Goal: Navigation & Orientation: Go to known website

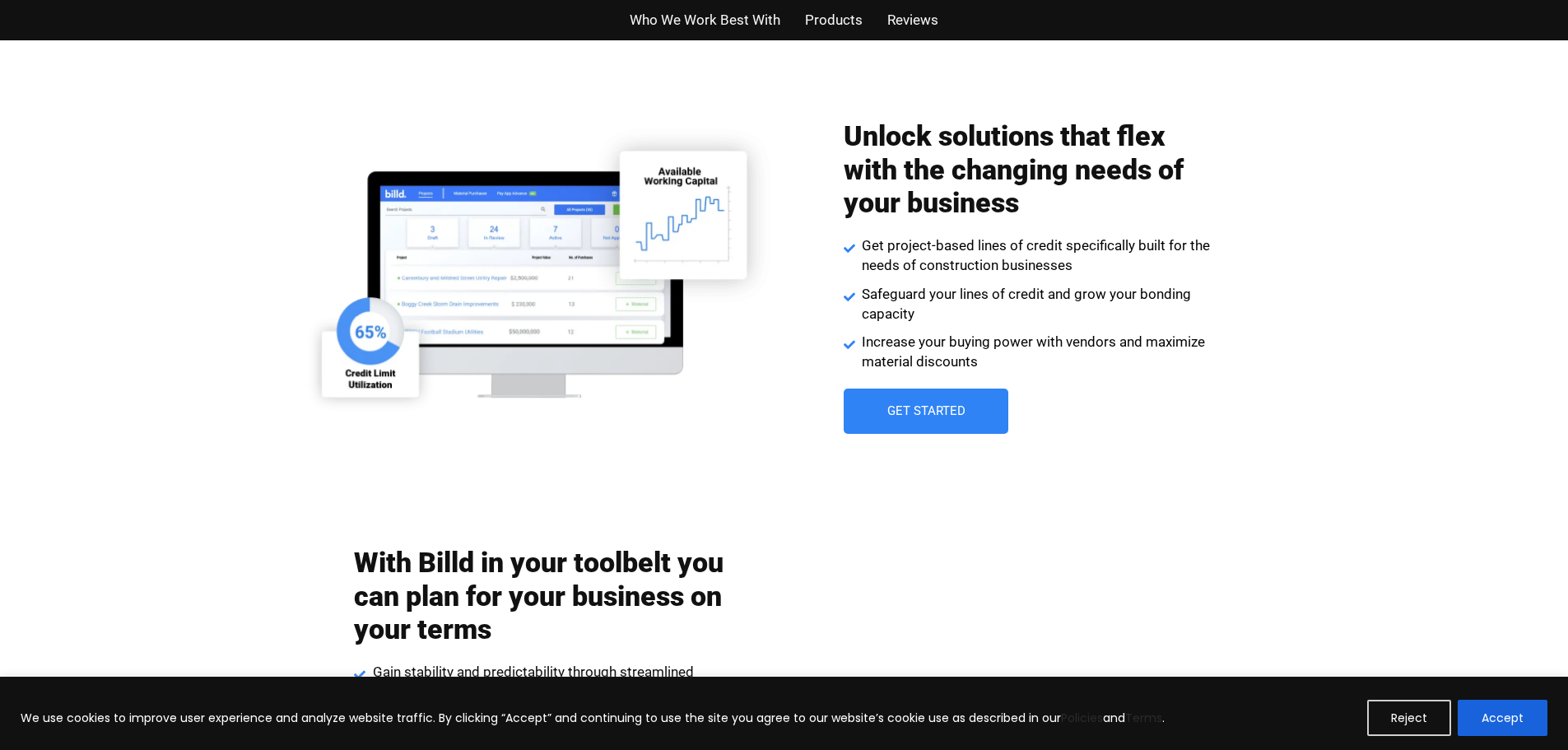
scroll to position [2247, 0]
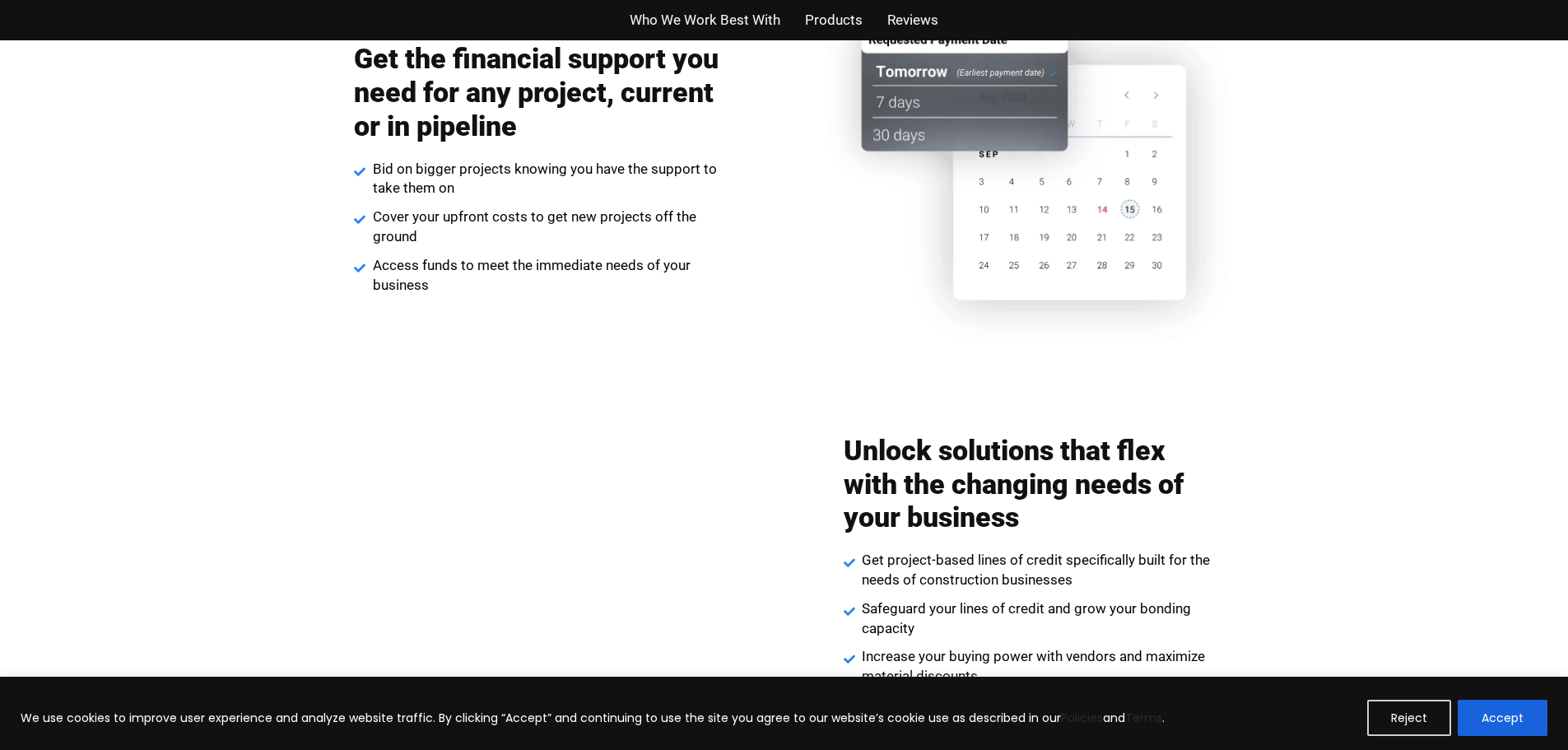
scroll to position [2057, 0]
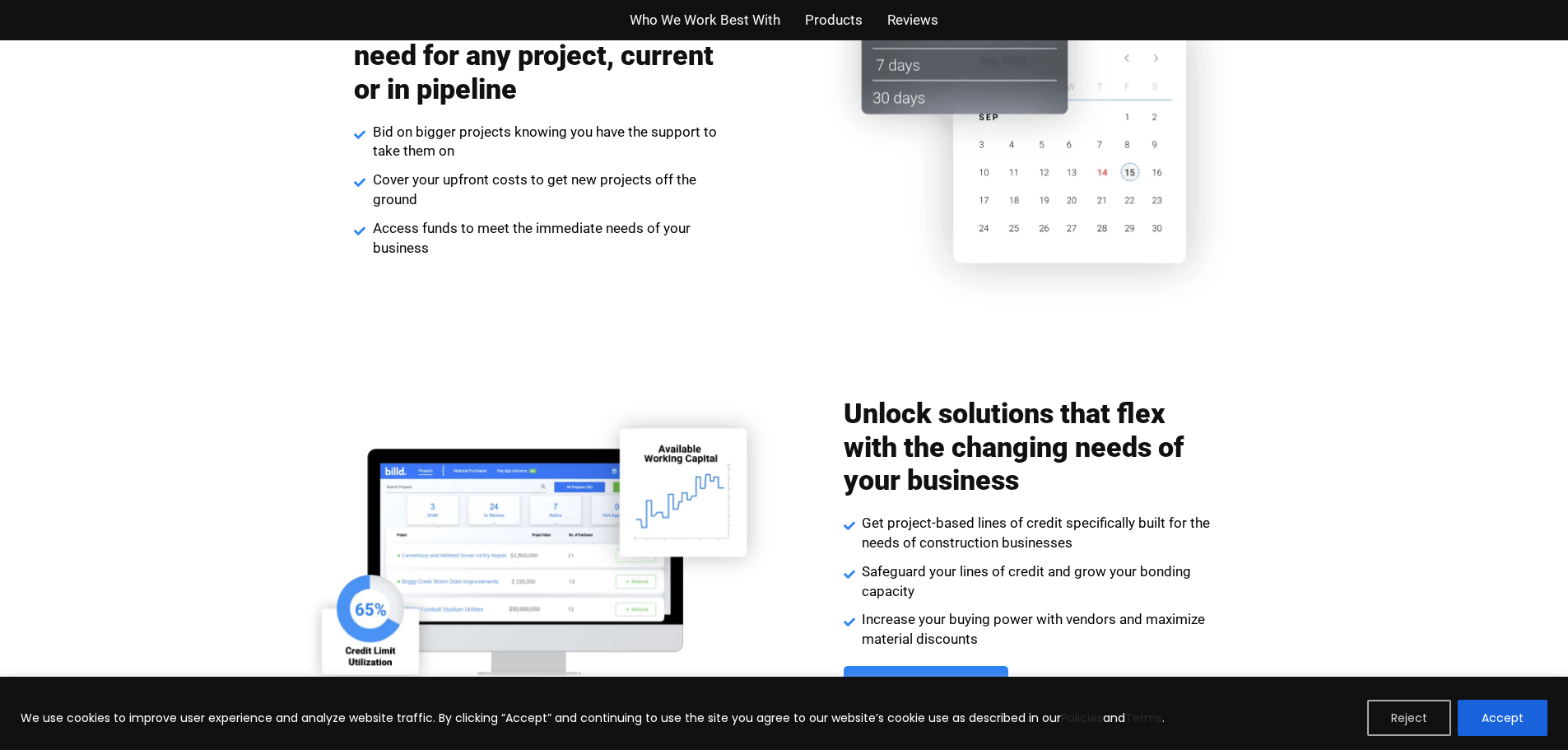
click at [1419, 724] on button "Reject" at bounding box center [1409, 717] width 83 height 36
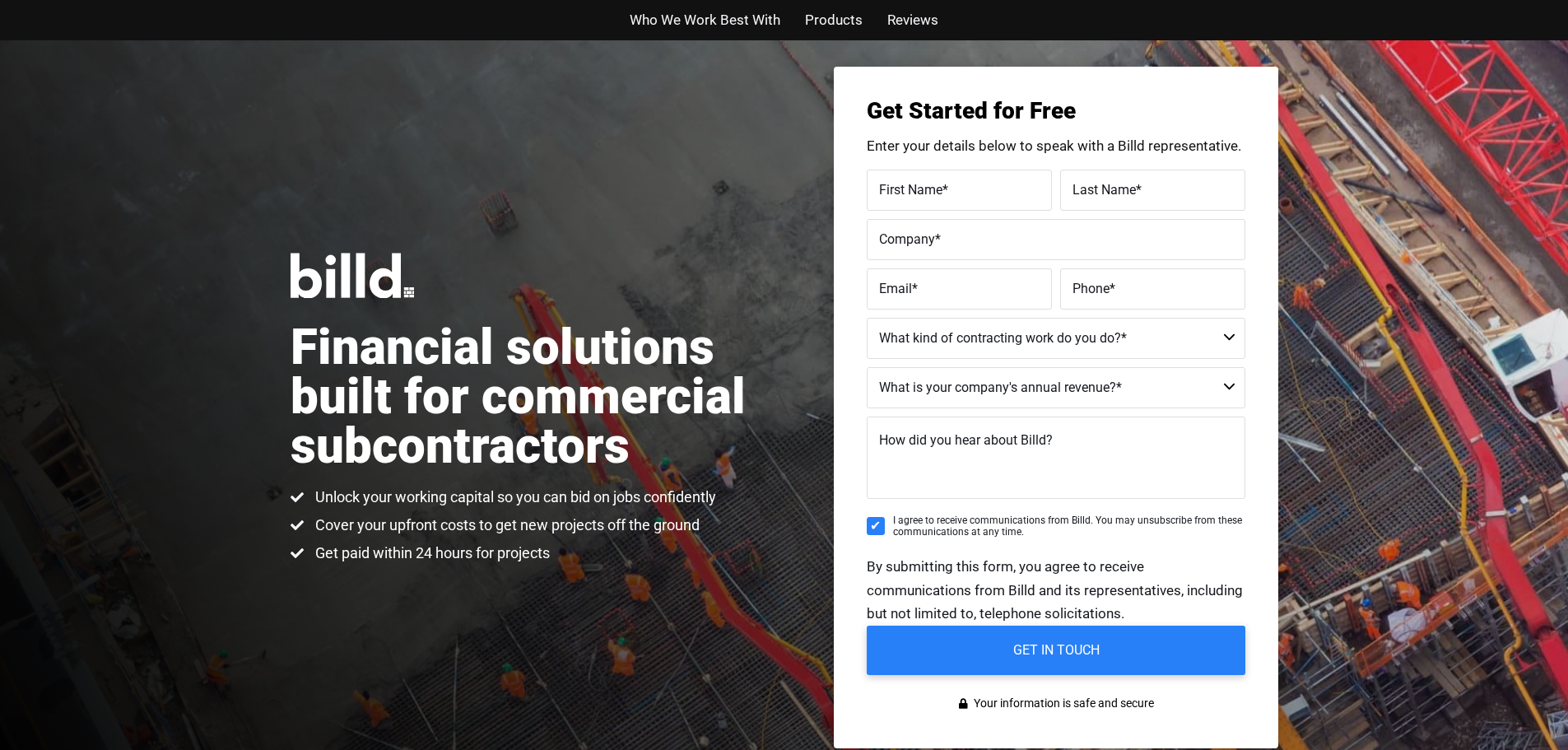
scroll to position [0, 0]
